Goal: Task Accomplishment & Management: Use online tool/utility

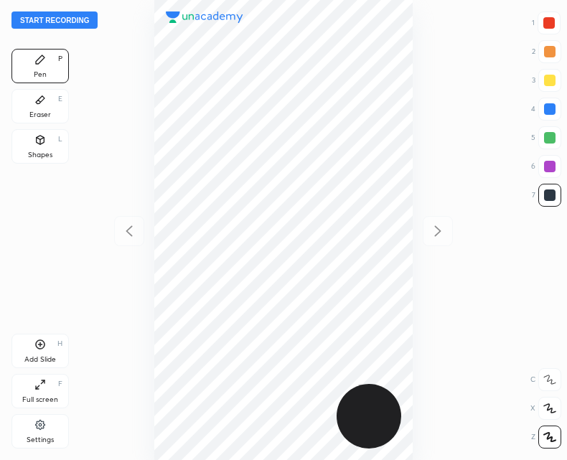
scroll to position [460, 337]
click at [43, 18] on button "Start recording" at bounding box center [54, 19] width 86 height 17
click at [540, 28] on div at bounding box center [548, 22] width 23 height 23
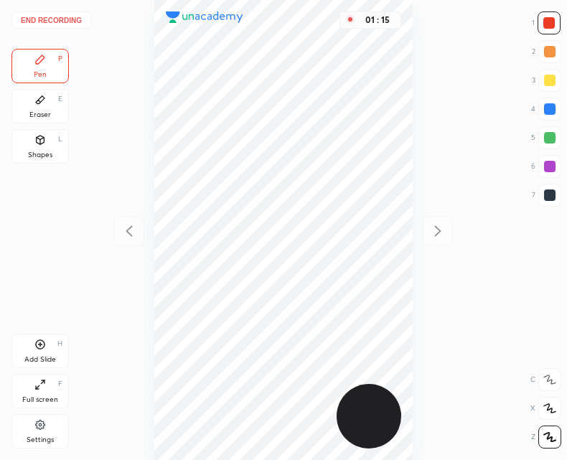
click at [544, 198] on div at bounding box center [549, 194] width 11 height 11
click at [38, 351] on div "Add Slide H" at bounding box center [39, 351] width 57 height 34
click at [131, 236] on icon at bounding box center [128, 230] width 17 height 17
click at [431, 232] on icon at bounding box center [437, 230] width 17 height 17
click at [127, 229] on icon at bounding box center [128, 230] width 17 height 17
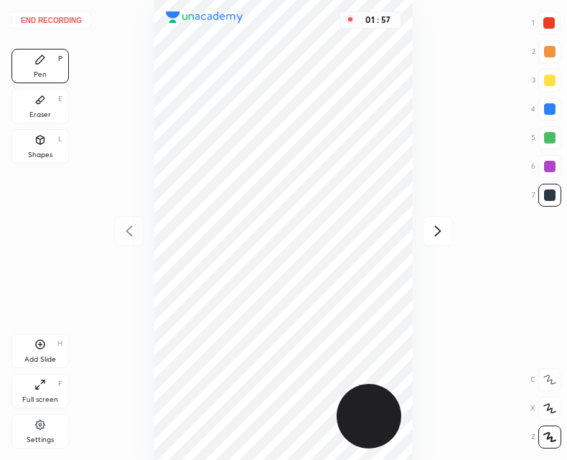
click at [445, 239] on icon at bounding box center [437, 230] width 17 height 17
click at [132, 230] on icon at bounding box center [128, 230] width 17 height 17
click at [436, 231] on icon at bounding box center [437, 230] width 17 height 17
click at [123, 237] on icon at bounding box center [128, 230] width 17 height 17
click at [432, 231] on icon at bounding box center [437, 230] width 17 height 17
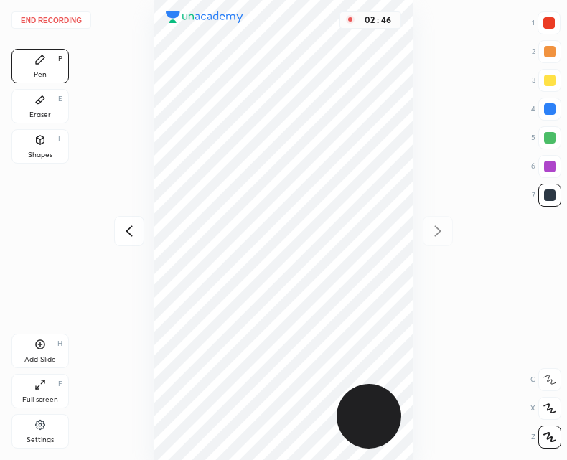
click at [29, 354] on div "Add Slide H" at bounding box center [39, 351] width 57 height 34
click at [124, 228] on icon at bounding box center [128, 230] width 17 height 17
click at [437, 245] on div at bounding box center [437, 231] width 30 height 30
click at [121, 237] on icon at bounding box center [128, 230] width 17 height 17
click at [126, 233] on icon at bounding box center [128, 230] width 17 height 17
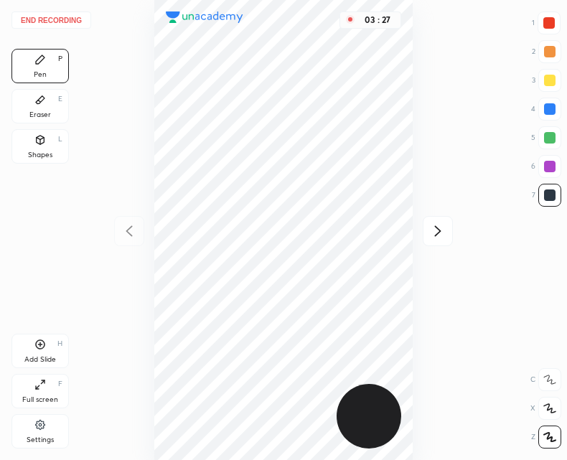
click at [438, 225] on icon at bounding box center [437, 230] width 17 height 17
click at [35, 108] on div "Eraser E" at bounding box center [39, 106] width 57 height 34
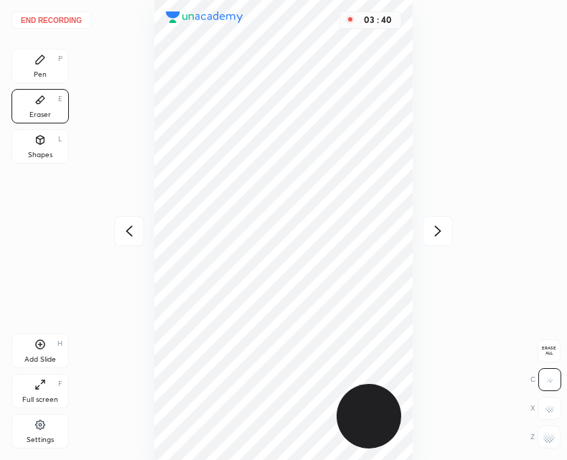
click at [24, 58] on div "Pen P" at bounding box center [39, 66] width 57 height 34
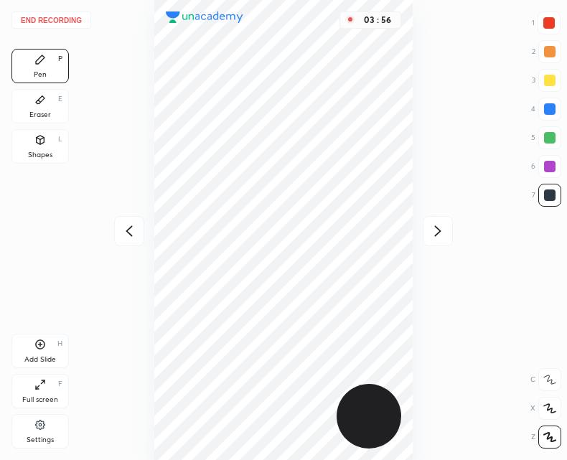
click at [434, 229] on icon at bounding box center [437, 230] width 17 height 17
click at [127, 239] on icon at bounding box center [128, 230] width 17 height 17
click at [443, 232] on icon at bounding box center [437, 230] width 17 height 17
click at [123, 234] on icon at bounding box center [128, 230] width 17 height 17
click at [122, 234] on icon at bounding box center [128, 230] width 17 height 17
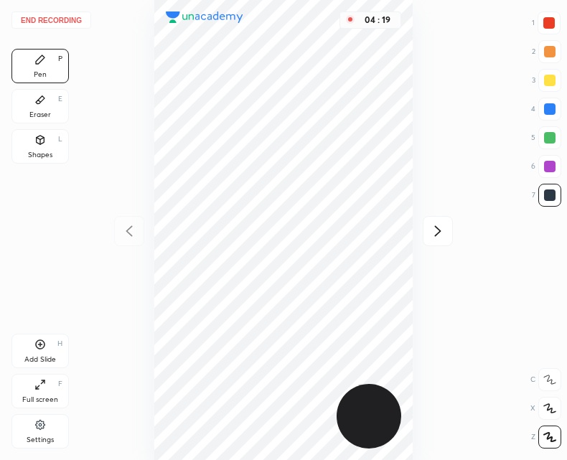
click at [434, 232] on icon at bounding box center [437, 230] width 17 height 17
click at [430, 230] on icon at bounding box center [437, 230] width 17 height 17
click at [120, 242] on div at bounding box center [129, 231] width 30 height 30
click at [120, 232] on icon at bounding box center [128, 230] width 17 height 17
click at [118, 233] on div "04 : 27" at bounding box center [283, 230] width 337 height 460
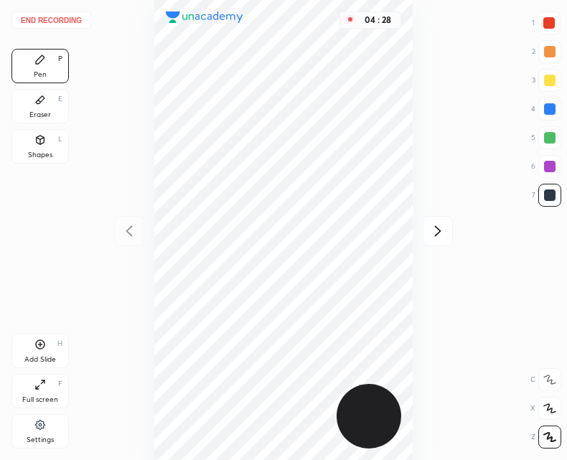
click at [431, 234] on icon at bounding box center [437, 230] width 17 height 17
click at [427, 231] on div at bounding box center [437, 231] width 30 height 30
click at [36, 16] on button "End recording" at bounding box center [51, 19] width 80 height 17
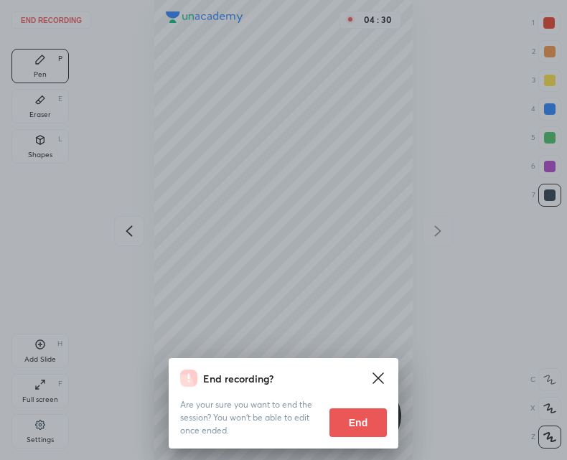
click at [349, 418] on button "End" at bounding box center [357, 422] width 57 height 29
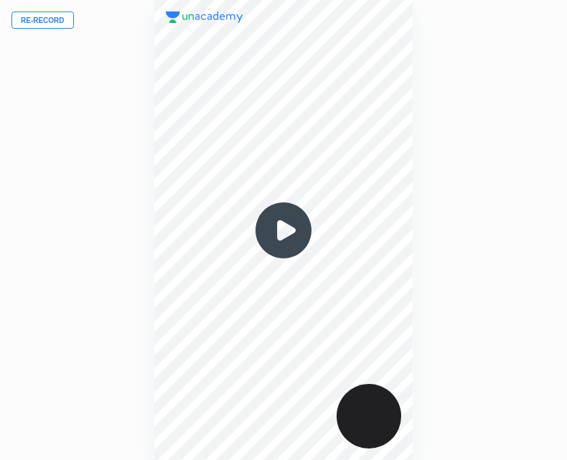
click at [264, 242] on img at bounding box center [283, 230] width 69 height 69
